Goal: Transaction & Acquisition: Download file/media

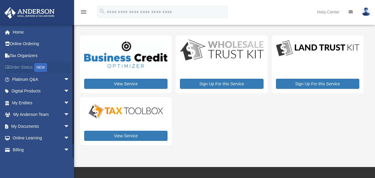
click at [42, 66] on div "NEW" at bounding box center [40, 67] width 13 height 9
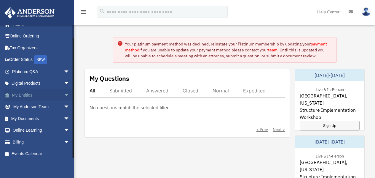
scroll to position [10, 0]
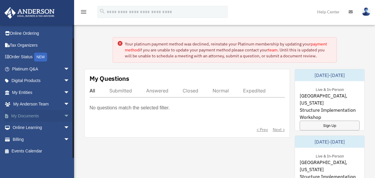
click at [32, 115] on link "My Documents arrow_drop_down" at bounding box center [41, 116] width 74 height 12
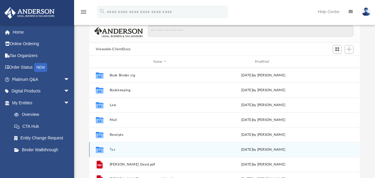
scroll to position [30, 0]
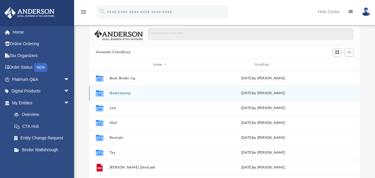
click at [151, 91] on button "Bookkeeping" at bounding box center [159, 93] width 101 height 4
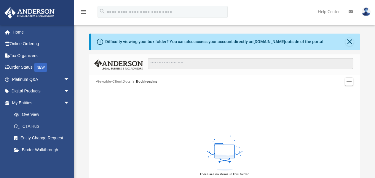
scroll to position [0, 0]
click at [350, 43] on button "Close" at bounding box center [350, 42] width 8 height 8
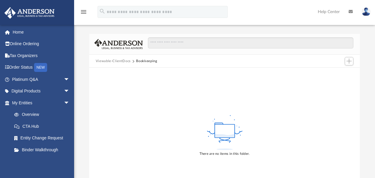
click at [122, 61] on button "Viewable-ClientDocs" at bounding box center [113, 60] width 35 height 5
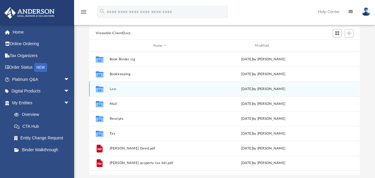
scroll to position [30, 0]
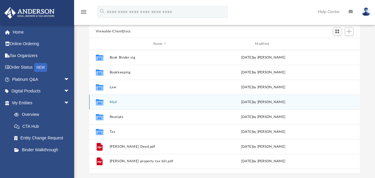
click at [132, 96] on div "Collaborated Folder Mail Thu Jul 24 2025 by Charles Rogler" at bounding box center [224, 101] width 271 height 15
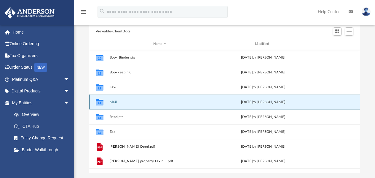
click at [99, 102] on icon "grid" at bounding box center [100, 102] width 8 height 6
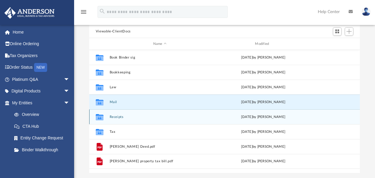
click at [120, 114] on div "Collaborated Folder Receipts Thu Jul 24 2025 by Charles Rogler" at bounding box center [224, 116] width 271 height 15
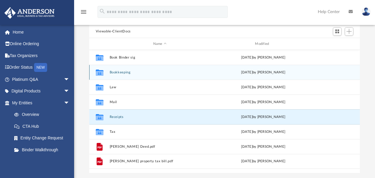
click at [121, 69] on div "Collaborated Folder Bookkeeping Thu Jul 24 2025 by Charles Rogler" at bounding box center [224, 72] width 271 height 15
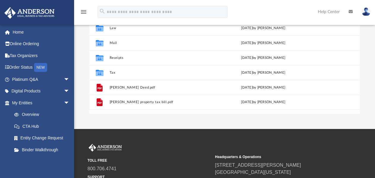
scroll to position [89, 0]
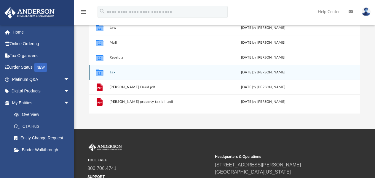
click at [117, 74] on button "Tax" at bounding box center [159, 72] width 101 height 4
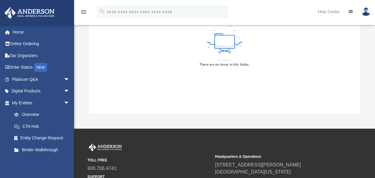
scroll to position [0, 0]
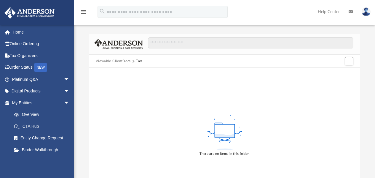
click at [114, 61] on button "Viewable-ClientDocs" at bounding box center [113, 60] width 35 height 5
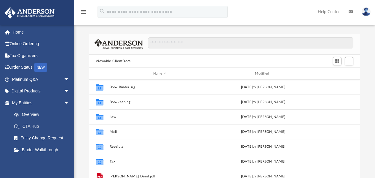
scroll to position [130, 266]
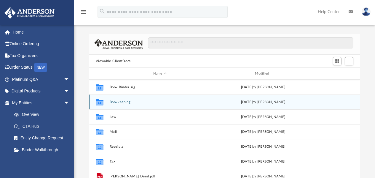
click at [128, 104] on div "Collaborated Folder Bookkeeping Thu Jul 24 2025 by Charles Rogler" at bounding box center [224, 101] width 271 height 15
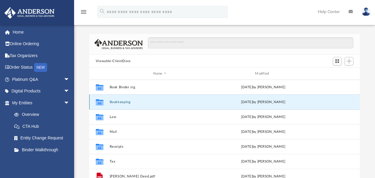
click at [125, 103] on button "Bookkeeping" at bounding box center [159, 102] width 101 height 4
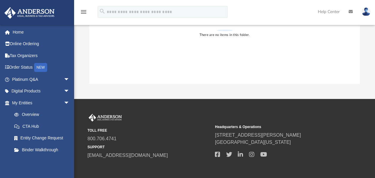
scroll to position [0, 0]
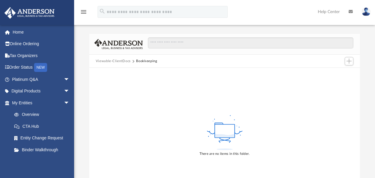
click at [119, 60] on button "Viewable-ClientDocs" at bounding box center [113, 60] width 35 height 5
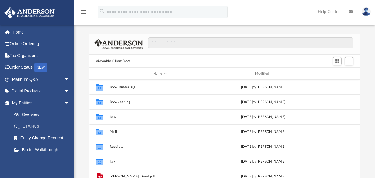
scroll to position [130, 266]
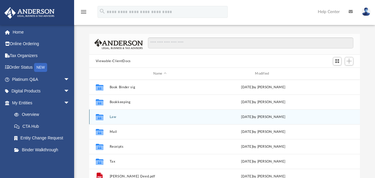
click at [122, 119] on div "Collaborated Folder Law Sat Aug 30 2025 by Ashley Sevy" at bounding box center [224, 116] width 271 height 15
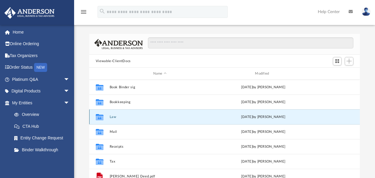
click at [111, 116] on button "Law" at bounding box center [159, 117] width 101 height 4
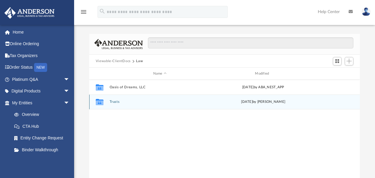
click at [140, 102] on button "Trusts" at bounding box center [159, 102] width 101 height 4
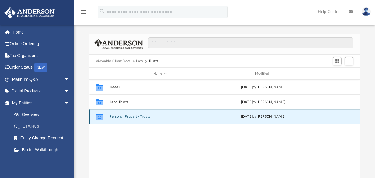
click at [135, 116] on button "Personal Property Trusts" at bounding box center [159, 117] width 101 height 4
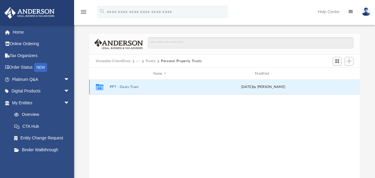
click at [123, 85] on button "PPT - Oasis Trust" at bounding box center [159, 87] width 101 height 4
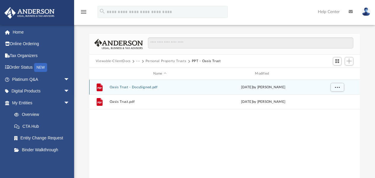
click at [131, 86] on button "Oasis Trust - DocuSigned.pdf" at bounding box center [159, 87] width 101 height 4
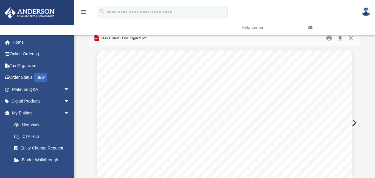
scroll to position [0, 0]
click at [341, 40] on button "Download" at bounding box center [340, 41] width 11 height 9
click at [352, 41] on button "Close" at bounding box center [351, 41] width 11 height 9
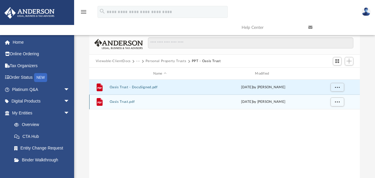
click at [121, 101] on button "Oasis Trust.pdf" at bounding box center [159, 102] width 101 height 4
